Goal: Entertainment & Leisure: Consume media (video, audio)

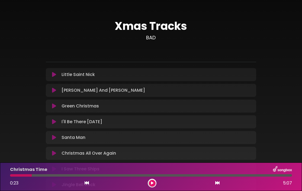
scroll to position [173, 0]
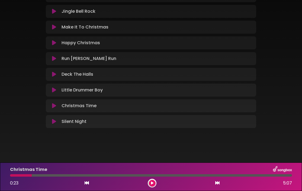
click at [31, 175] on div at bounding box center [21, 175] width 22 height 2
click at [152, 181] on icon at bounding box center [152, 182] width 2 height 3
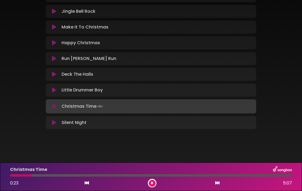
click at [11, 175] on div at bounding box center [21, 175] width 22 height 2
click at [102, 175] on div at bounding box center [65, 175] width 111 height 2
click at [95, 175] on div at bounding box center [58, 175] width 97 height 2
click at [152, 183] on icon at bounding box center [152, 182] width 2 height 3
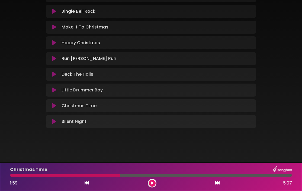
click at [110, 176] on div at bounding box center [65, 175] width 110 height 2
click at [105, 175] on div at bounding box center [65, 175] width 110 height 2
click at [152, 183] on icon at bounding box center [152, 182] width 2 height 3
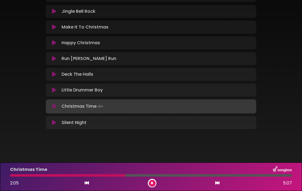
click at [108, 175] on div at bounding box center [67, 175] width 115 height 2
click at [95, 174] on div at bounding box center [61, 175] width 103 height 2
click at [92, 175] on div at bounding box center [59, 175] width 98 height 2
click at [141, 175] on div at bounding box center [87, 175] width 154 height 2
click at [141, 175] on div at bounding box center [84, 175] width 149 height 2
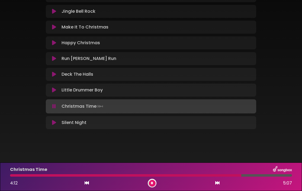
click at [152, 183] on icon at bounding box center [152, 182] width 2 height 3
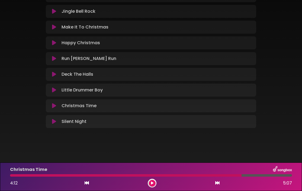
click at [13, 175] on div at bounding box center [125, 175] width 231 height 2
click at [153, 182] on button at bounding box center [152, 183] width 7 height 7
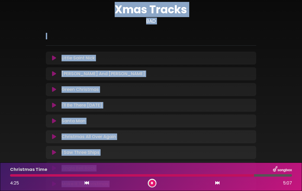
scroll to position [0, 0]
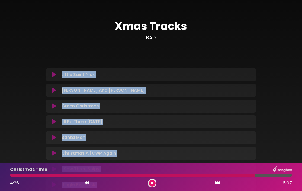
drag, startPoint x: 72, startPoint y: 43, endPoint x: 68, endPoint y: 62, distance: 19.5
click at [68, 62] on div "Xmas Tracks BAD ×" at bounding box center [151, 162] width 217 height 285
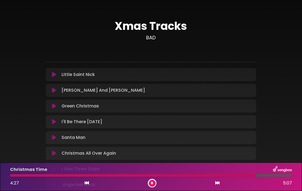
click at [30, 69] on div "Xmas Tracks BAD" at bounding box center [151, 159] width 260 height 305
click at [53, 91] on icon at bounding box center [54, 90] width 4 height 5
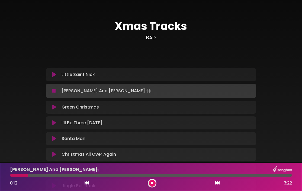
click at [12, 176] on div "[PERSON_NAME] And [PERSON_NAME] 0:12 3:22" at bounding box center [151, 176] width 288 height 21
click at [12, 176] on div at bounding box center [20, 175] width 20 height 2
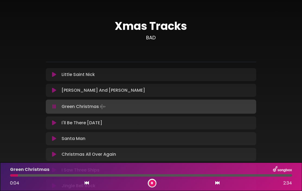
click at [49, 106] on button at bounding box center [54, 106] width 10 height 5
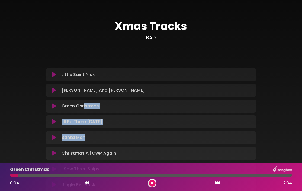
drag, startPoint x: 84, startPoint y: 108, endPoint x: 146, endPoint y: 141, distance: 70.8
click at [146, 141] on div "Little Saint Nick Loading Track... Name" at bounding box center [151, 184] width 210 height 233
drag, startPoint x: 270, startPoint y: 110, endPoint x: 272, endPoint y: 134, distance: 24.7
click at [272, 134] on div "Xmas Tracks BAD" at bounding box center [151, 159] width 260 height 304
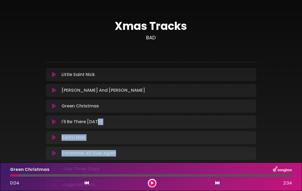
drag, startPoint x: 136, startPoint y: 150, endPoint x: 96, endPoint y: 121, distance: 48.9
click at [96, 121] on div "Little Saint Nick Loading Track... Name" at bounding box center [151, 184] width 210 height 233
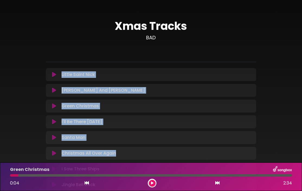
drag, startPoint x: 35, startPoint y: 70, endPoint x: 204, endPoint y: 152, distance: 187.8
click at [204, 152] on div "Xmas Tracks BAD" at bounding box center [151, 159] width 260 height 304
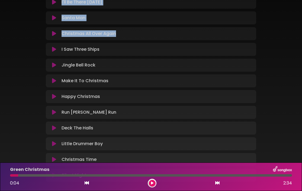
scroll to position [121, 0]
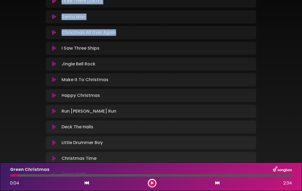
click at [54, 113] on icon at bounding box center [54, 110] width 4 height 5
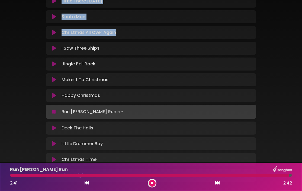
click at [54, 31] on icon at bounding box center [54, 32] width 4 height 5
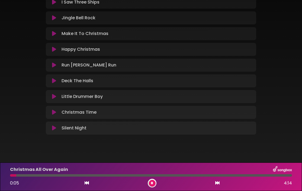
scroll to position [174, 0]
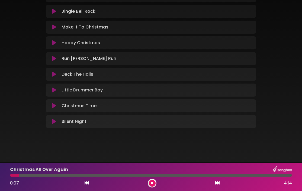
click at [151, 183] on icon at bounding box center [152, 182] width 2 height 3
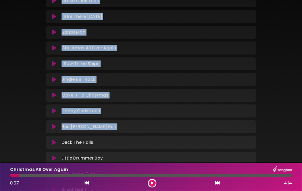
scroll to position [85, 0]
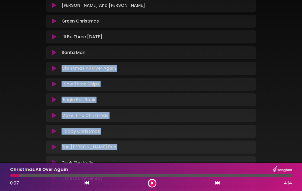
drag, startPoint x: 123, startPoint y: 70, endPoint x: 114, endPoint y: 59, distance: 15.0
click at [114, 59] on div "Little Saint Nick Loading Track... Name" at bounding box center [151, 99] width 210 height 233
click at [38, 64] on div "Xmas Tracks BAD" at bounding box center [151, 74] width 260 height 304
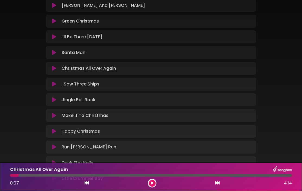
click at [54, 69] on icon at bounding box center [54, 68] width 4 height 5
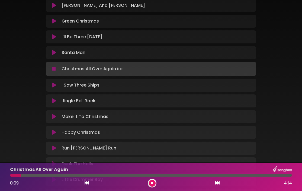
click at [11, 176] on div at bounding box center [15, 175] width 11 height 2
click at [153, 184] on icon at bounding box center [152, 182] width 2 height 3
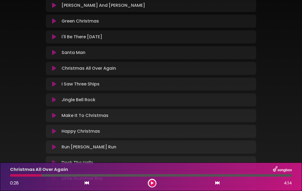
click at [54, 67] on icon at bounding box center [54, 68] width 4 height 5
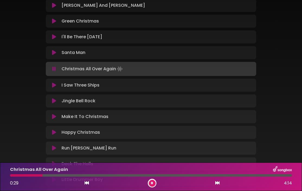
click at [41, 175] on div at bounding box center [26, 175] width 33 height 2
click at [12, 175] on div at bounding box center [26, 175] width 32 height 2
click at [125, 176] on div at bounding box center [74, 175] width 128 height 2
click at [153, 182] on button at bounding box center [152, 183] width 7 height 7
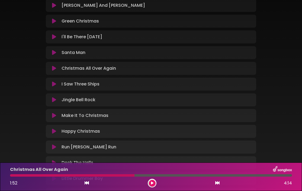
click at [130, 176] on div at bounding box center [72, 175] width 124 height 2
click at [152, 184] on icon at bounding box center [152, 182] width 2 height 3
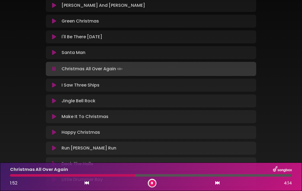
click at [127, 175] on div at bounding box center [72, 175] width 125 height 2
click at [152, 182] on icon at bounding box center [152, 182] width 2 height 3
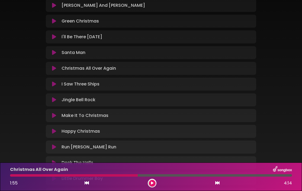
click at [130, 176] on div at bounding box center [74, 175] width 128 height 2
click at [128, 176] on div at bounding box center [74, 175] width 128 height 2
click at [153, 182] on icon at bounding box center [152, 182] width 2 height 3
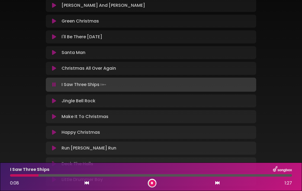
click at [152, 184] on icon at bounding box center [152, 182] width 2 height 3
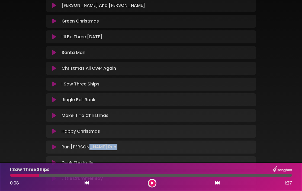
drag, startPoint x: 89, startPoint y: 145, endPoint x: 91, endPoint y: 156, distance: 11.5
click at [91, 156] on div "Little Saint Nick Loading Track... Name" at bounding box center [151, 99] width 210 height 233
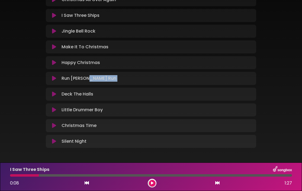
scroll to position [154, 0]
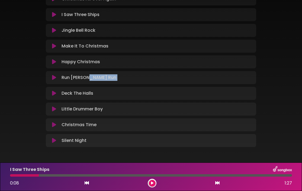
click at [53, 92] on icon at bounding box center [54, 93] width 4 height 5
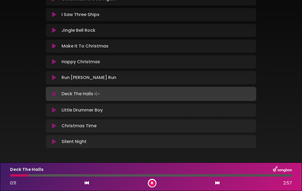
click at [12, 175] on div at bounding box center [19, 175] width 19 height 2
click at [12, 175] on div at bounding box center [17, 175] width 15 height 2
click at [86, 182] on icon at bounding box center [87, 183] width 4 height 4
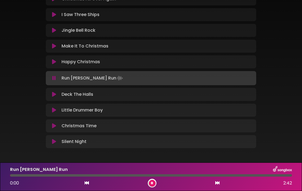
click at [218, 183] on icon at bounding box center [217, 183] width 4 height 4
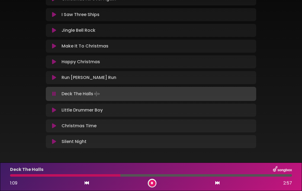
click at [94, 175] on div at bounding box center [65, 175] width 110 height 2
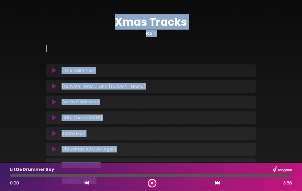
scroll to position [0, 0]
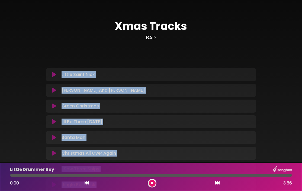
drag, startPoint x: 121, startPoint y: 138, endPoint x: 111, endPoint y: 71, distance: 67.8
click at [111, 71] on div "Little Saint Nick Loading Track... Name" at bounding box center [151, 185] width 210 height 234
click at [65, 77] on p "Little Saint Nick Loading Track..." at bounding box center [78, 74] width 33 height 7
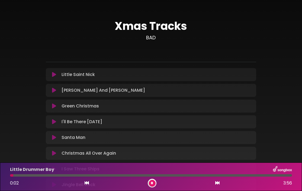
click at [54, 73] on icon at bounding box center [54, 74] width 4 height 5
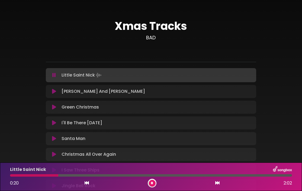
click at [151, 185] on button at bounding box center [152, 183] width 7 height 7
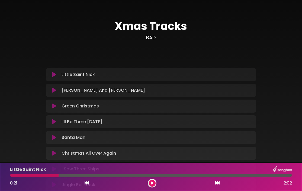
click at [152, 181] on icon at bounding box center [152, 182] width 2 height 3
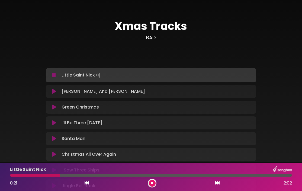
click at [32, 175] on div at bounding box center [35, 175] width 50 height 2
click at [29, 173] on div "Little Saint Nick 0:33 2:02" at bounding box center [151, 176] width 288 height 21
click at [23, 175] on div at bounding box center [50, 175] width 81 height 2
click at [129, 175] on div at bounding box center [82, 175] width 145 height 2
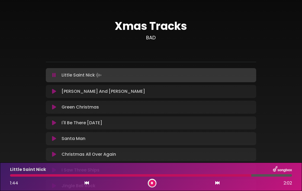
click at [152, 181] on icon at bounding box center [152, 182] width 2 height 3
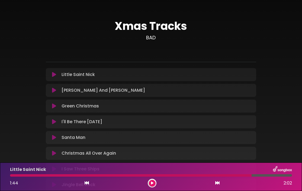
click at [153, 182] on icon at bounding box center [152, 182] width 3 height 3
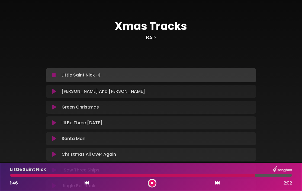
click at [224, 175] on div at bounding box center [132, 175] width 245 height 2
click at [201, 175] on div at bounding box center [121, 175] width 223 height 2
click at [153, 185] on button at bounding box center [152, 183] width 7 height 7
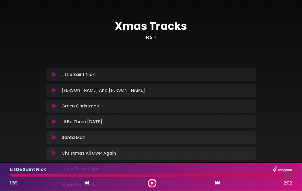
click at [56, 138] on icon at bounding box center [54, 137] width 4 height 5
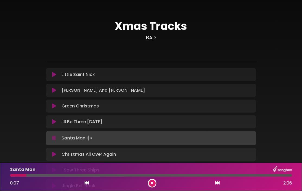
click at [11, 175] on div at bounding box center [18, 175] width 16 height 2
click at [86, 183] on icon at bounding box center [87, 183] width 4 height 4
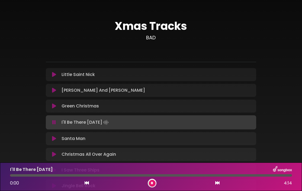
click at [216, 184] on icon at bounding box center [217, 183] width 4 height 4
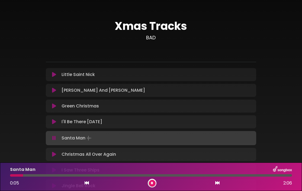
click at [152, 184] on icon at bounding box center [152, 182] width 2 height 3
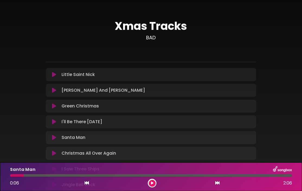
click at [11, 176] on div at bounding box center [17, 175] width 14 height 2
click at [152, 182] on icon at bounding box center [152, 183] width 3 height 4
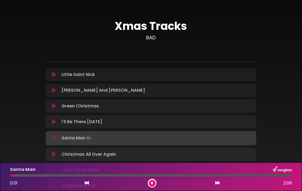
click at [11, 176] on div "Santa Man 0:01 2:06" at bounding box center [151, 176] width 288 height 21
click at [86, 182] on icon at bounding box center [87, 183] width 4 height 4
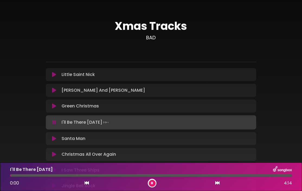
click at [217, 182] on icon at bounding box center [217, 183] width 4 height 4
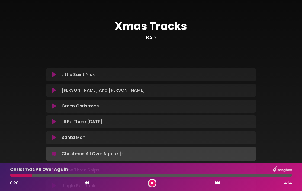
click at [151, 184] on icon at bounding box center [152, 182] width 2 height 3
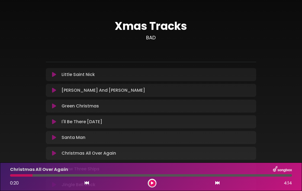
click at [153, 182] on icon at bounding box center [152, 182] width 3 height 3
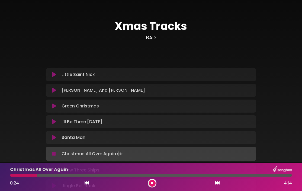
click at [11, 174] on div at bounding box center [23, 175] width 27 height 2
click at [150, 180] on div at bounding box center [152, 183] width 9 height 9
click at [152, 182] on icon at bounding box center [152, 182] width 2 height 3
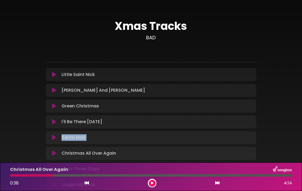
drag, startPoint x: 259, startPoint y: 133, endPoint x: 264, endPoint y: 148, distance: 15.3
click at [264, 148] on div "Xmas Tracks BAD" at bounding box center [151, 159] width 260 height 304
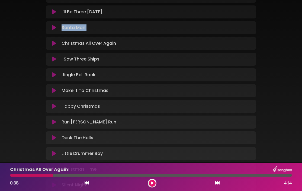
scroll to position [109, 0]
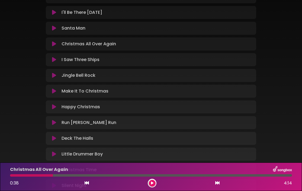
click at [83, 91] on p "Make It To Christmas Loading Track..." at bounding box center [85, 91] width 47 height 7
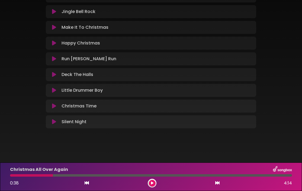
scroll to position [173, 0]
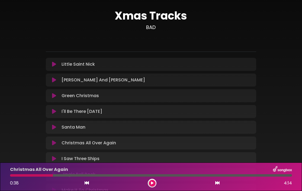
scroll to position [8, 0]
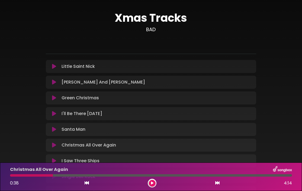
click at [51, 36] on div "Xmas Tracks BAD" at bounding box center [151, 23] width 217 height 25
click at [37, 90] on div "Xmas Tracks BAD" at bounding box center [151, 150] width 260 height 304
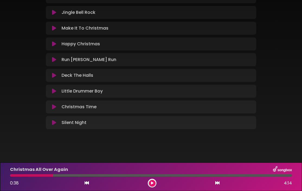
scroll to position [173, 0]
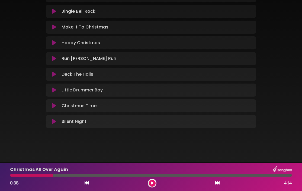
click at [54, 119] on icon at bounding box center [54, 121] width 4 height 5
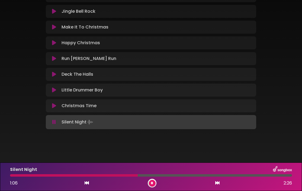
click at [103, 174] on div at bounding box center [74, 175] width 128 height 2
click at [152, 182] on icon at bounding box center [152, 182] width 2 height 3
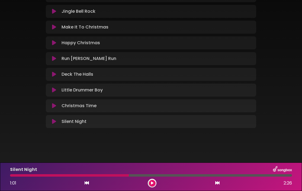
click at [118, 175] on div at bounding box center [69, 175] width 119 height 2
click at [152, 184] on icon at bounding box center [152, 182] width 3 height 3
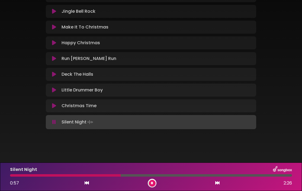
click at [109, 175] on div at bounding box center [65, 175] width 111 height 2
click at [152, 181] on button at bounding box center [152, 183] width 7 height 7
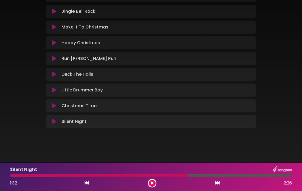
click at [152, 181] on button at bounding box center [152, 183] width 7 height 7
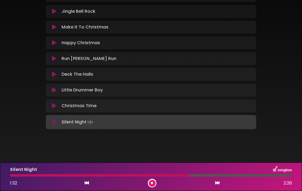
click at [166, 176] on div at bounding box center [99, 175] width 179 height 2
click at [55, 92] on icon at bounding box center [54, 89] width 4 height 5
